Goal: Information Seeking & Learning: Find specific fact

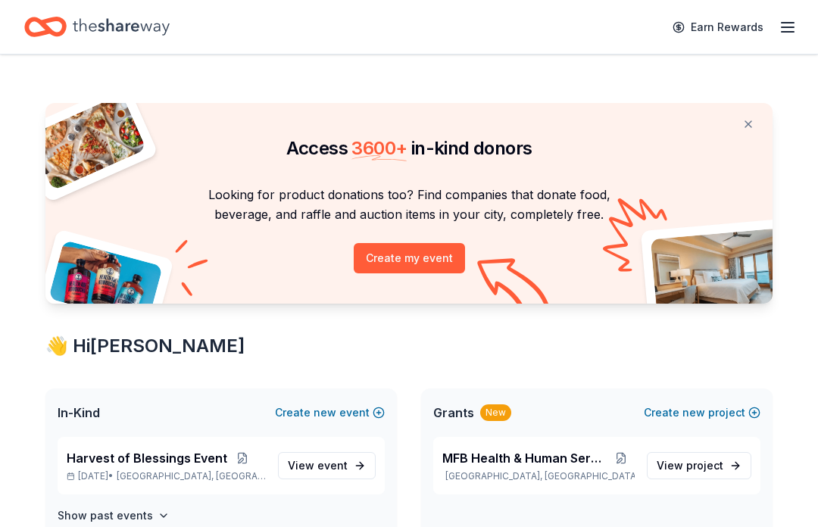
click at [756, 127] on button at bounding box center [748, 124] width 36 height 30
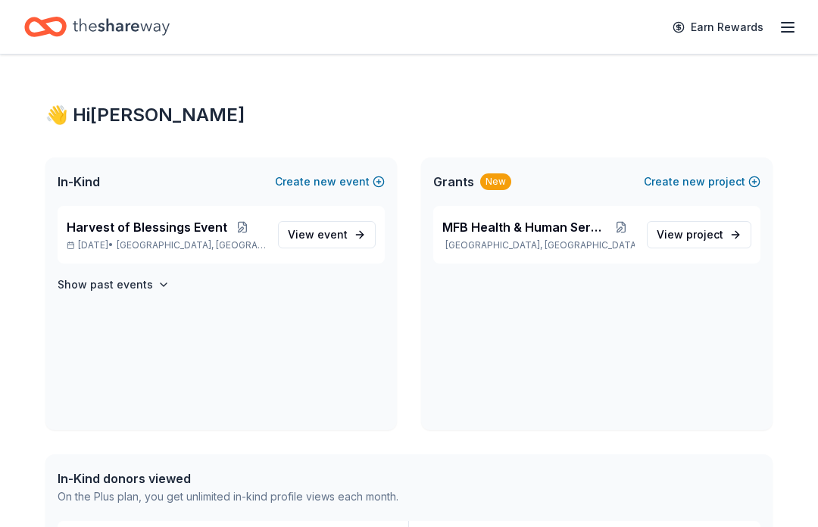
click at [326, 226] on span "View event" at bounding box center [318, 235] width 60 height 18
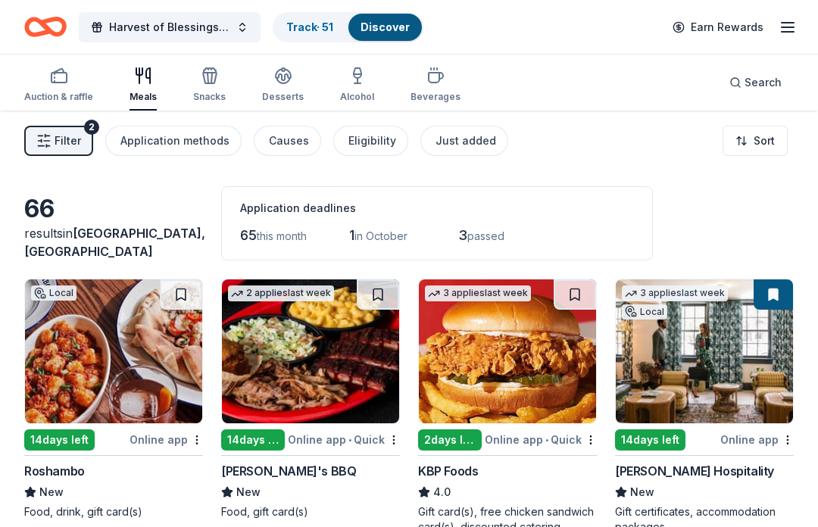
click at [308, 26] on link "Track · 51" at bounding box center [309, 26] width 47 height 13
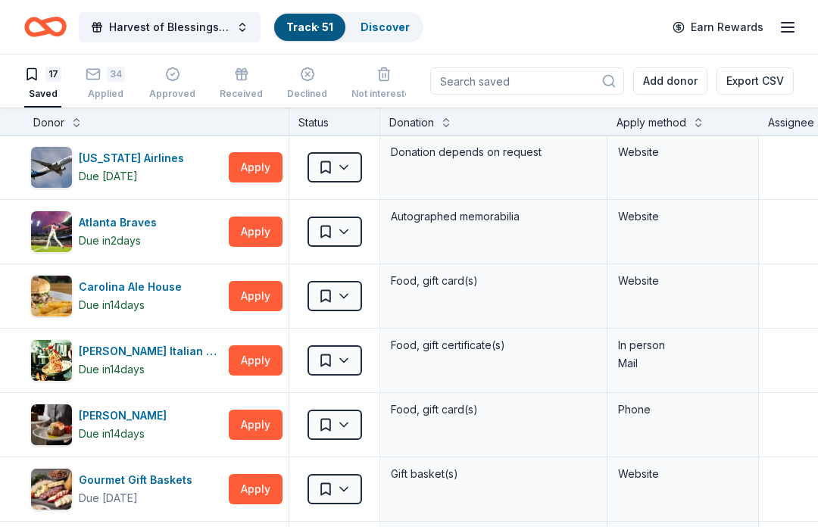
click at [494, 87] on input at bounding box center [527, 80] width 194 height 27
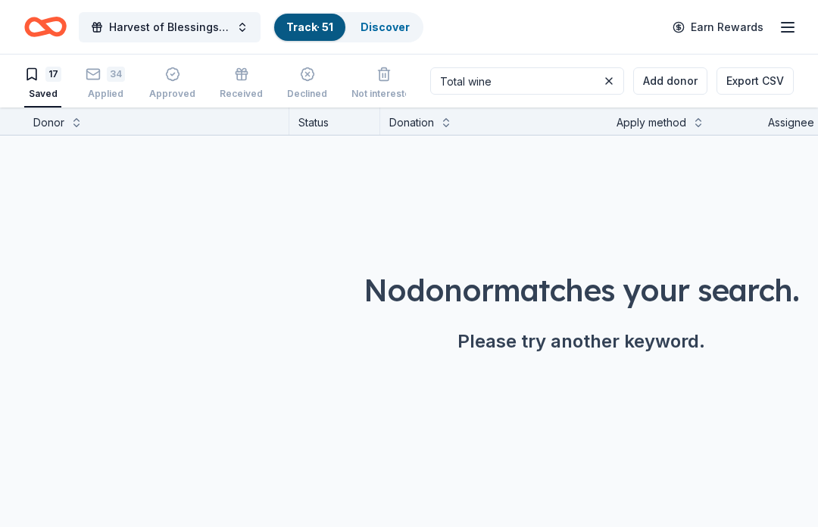
type input "Total wine"
click at [618, 84] on button at bounding box center [609, 81] width 18 height 18
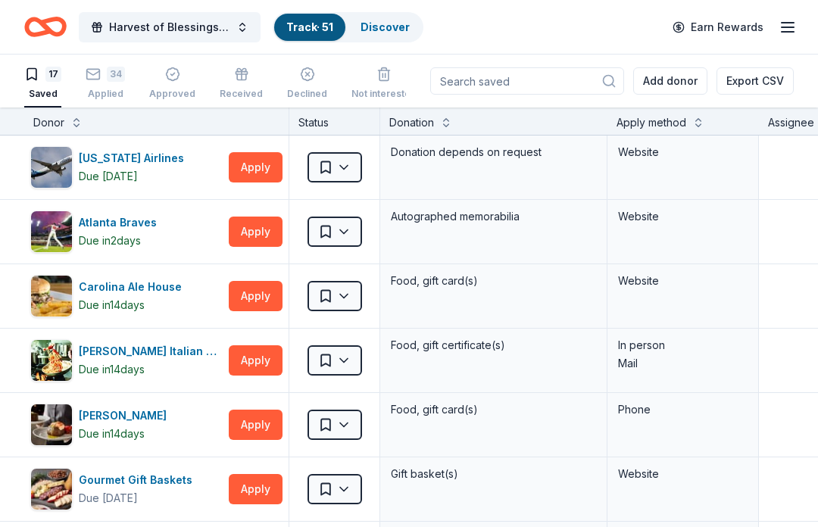
click at [396, 32] on link "Discover" at bounding box center [385, 26] width 49 height 13
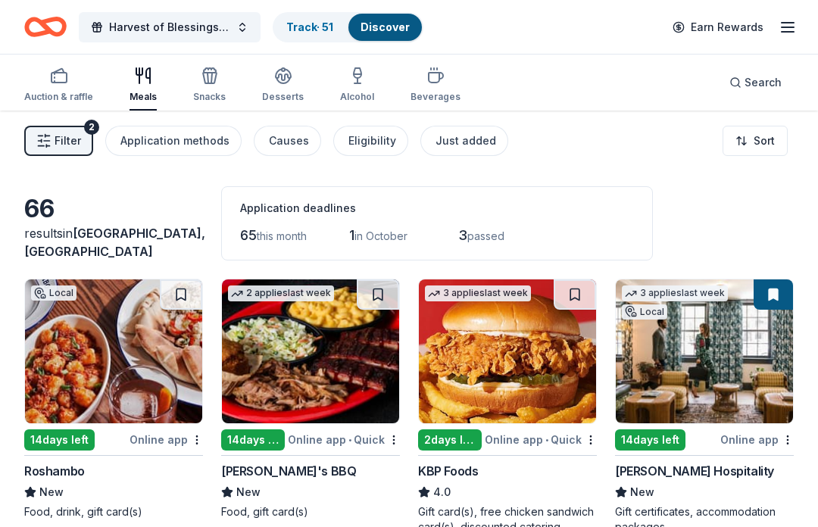
click at [746, 87] on span "Search" at bounding box center [763, 82] width 37 height 18
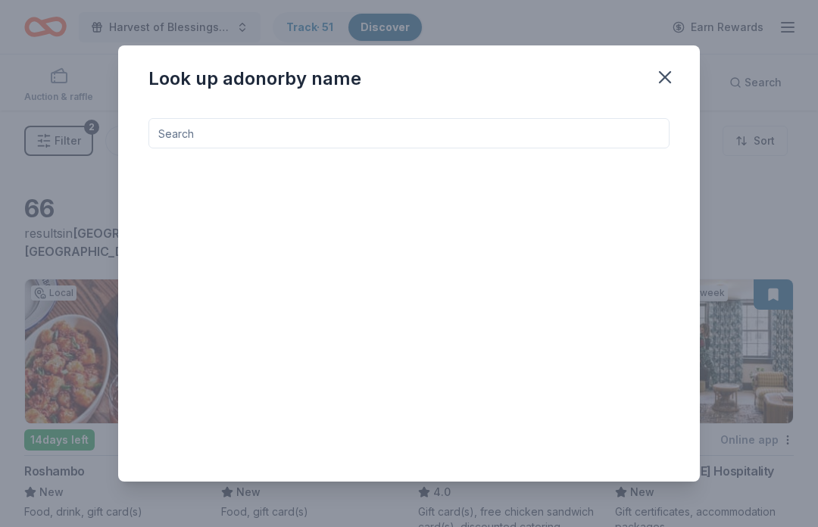
click at [170, 133] on input at bounding box center [408, 133] width 521 height 30
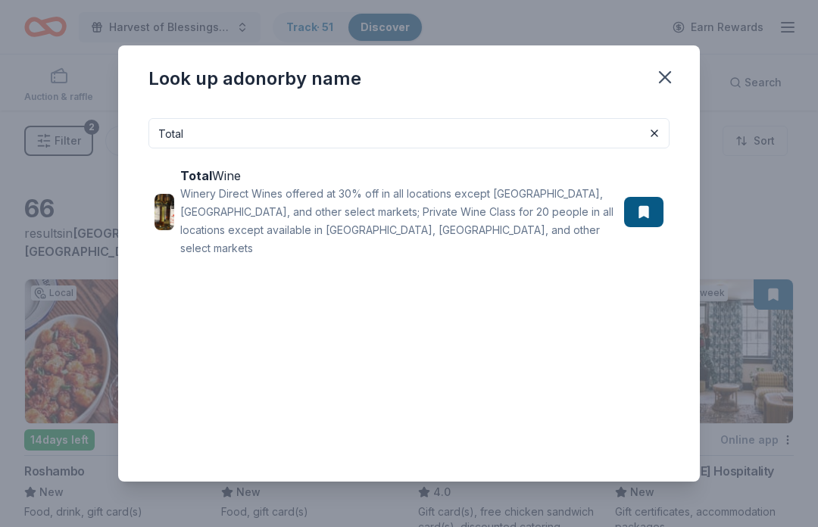
type input "Total"
click at [219, 198] on div "Winery Direct Wines offered at 30% off in all locations except [GEOGRAPHIC_DATA…" at bounding box center [399, 221] width 438 height 73
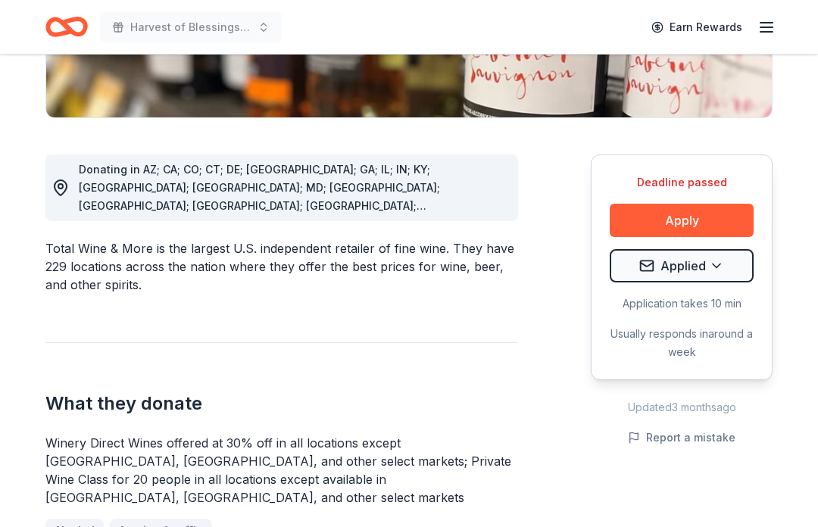
scroll to position [347, 0]
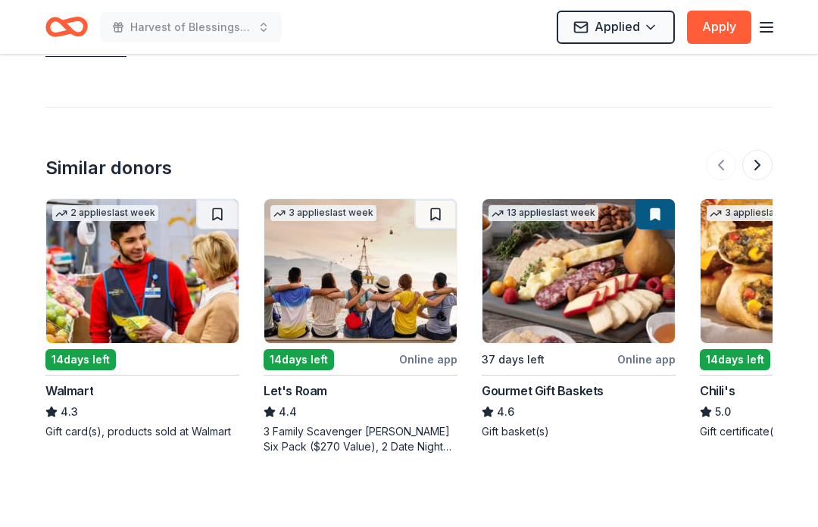
scroll to position [1960, 0]
